Goal: Task Accomplishment & Management: Use online tool/utility

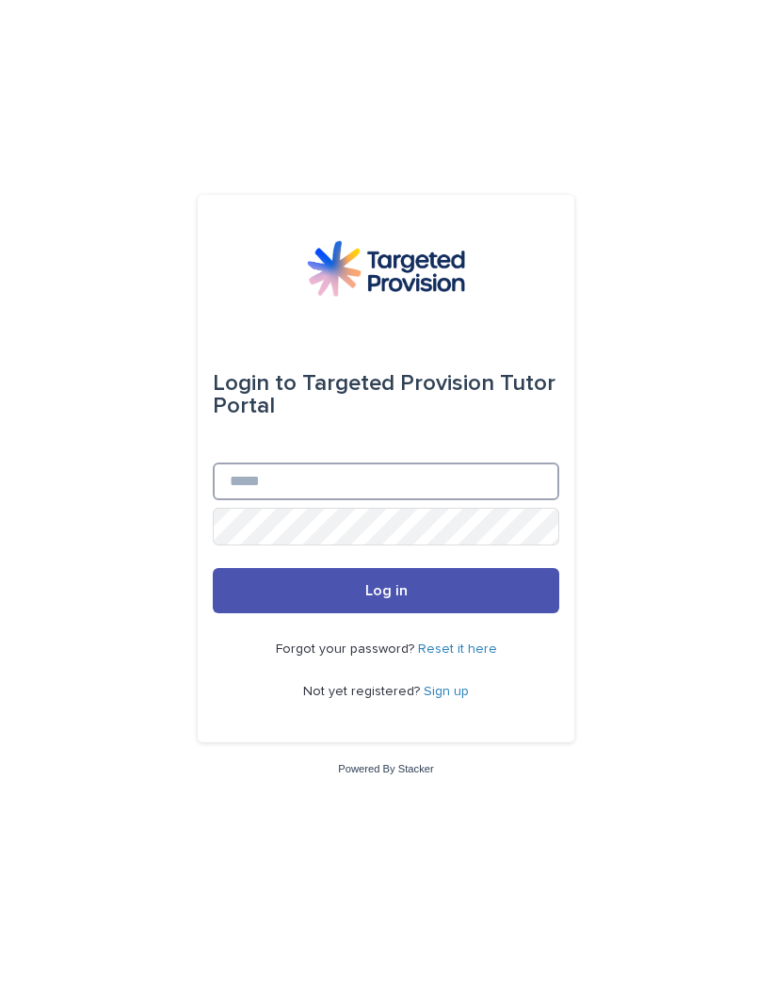
click at [229, 500] on input "Email" at bounding box center [386, 482] width 347 height 38
type input "**********"
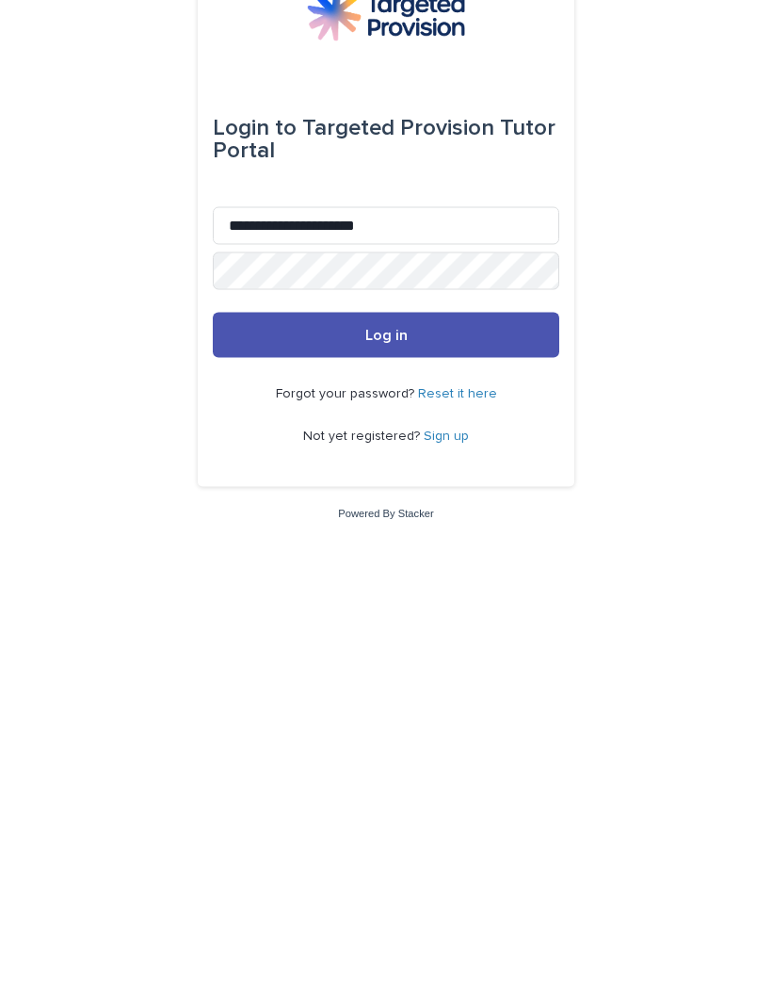
click at [385, 583] on span "Log in" at bounding box center [386, 590] width 42 height 15
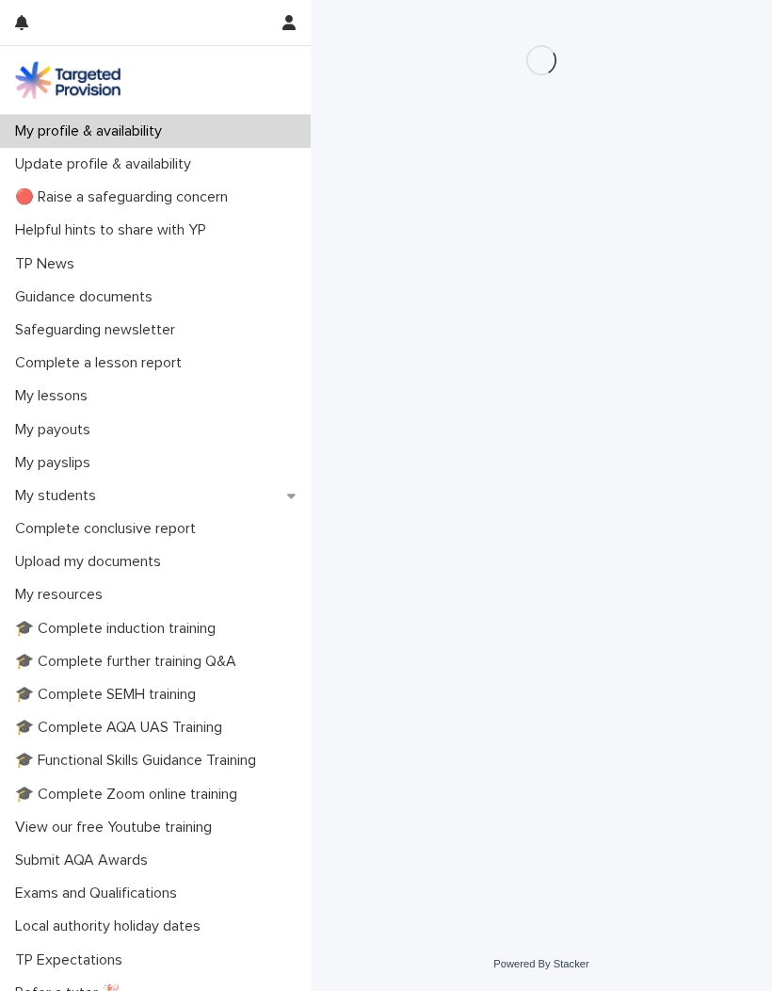
click at [76, 501] on p "My students" at bounding box center [60, 496] width 104 height 18
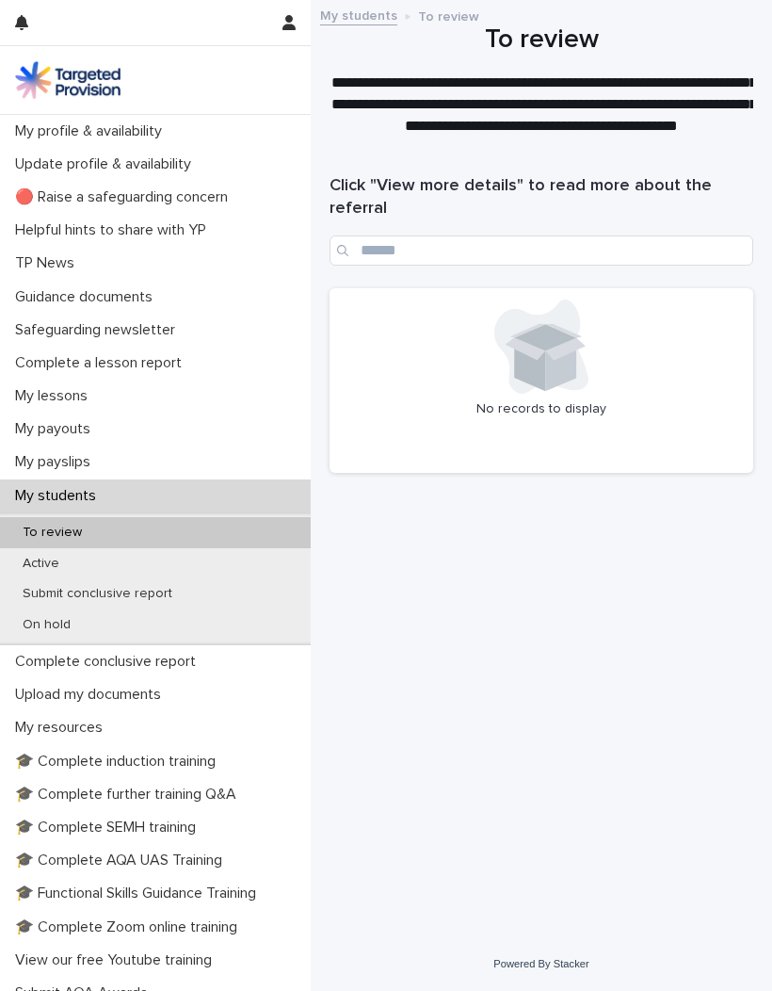
click at [29, 560] on p "Active" at bounding box center [41, 564] width 67 height 16
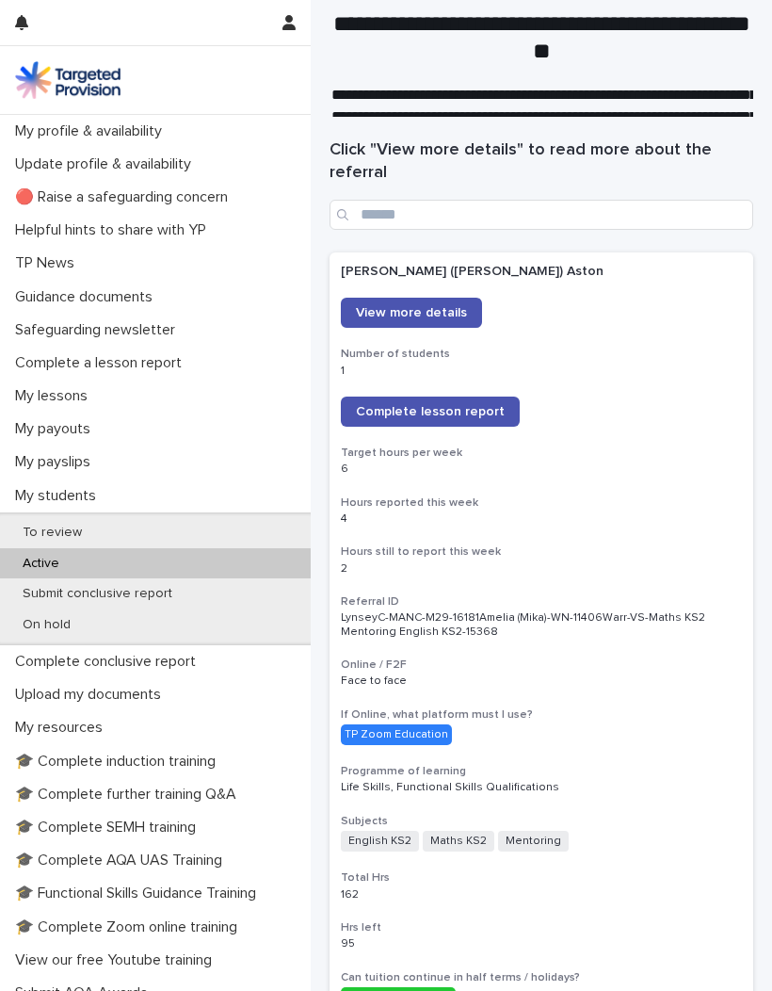
scroll to position [40, 0]
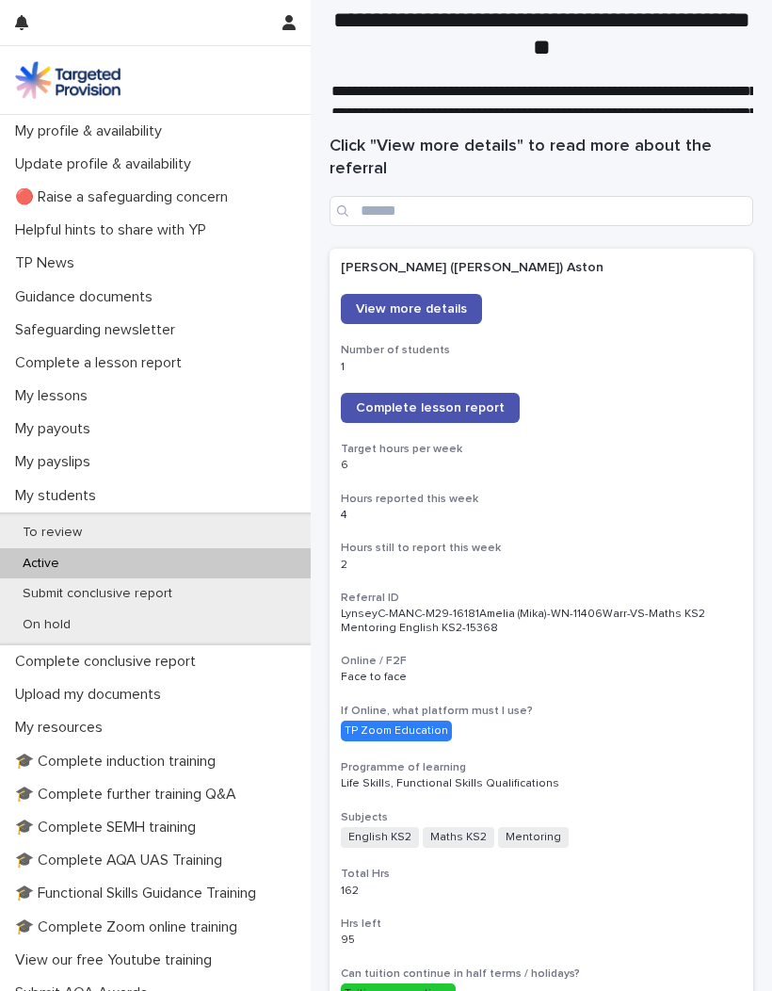
click at [463, 403] on span "Complete lesson report" at bounding box center [430, 407] width 149 height 13
